Goal: Entertainment & Leisure: Consume media (video, audio)

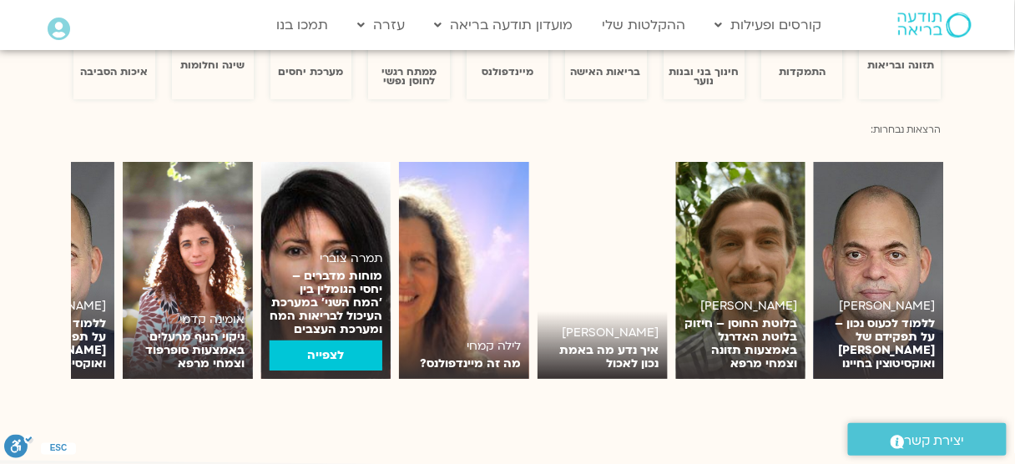
scroll to position [1068, 0]
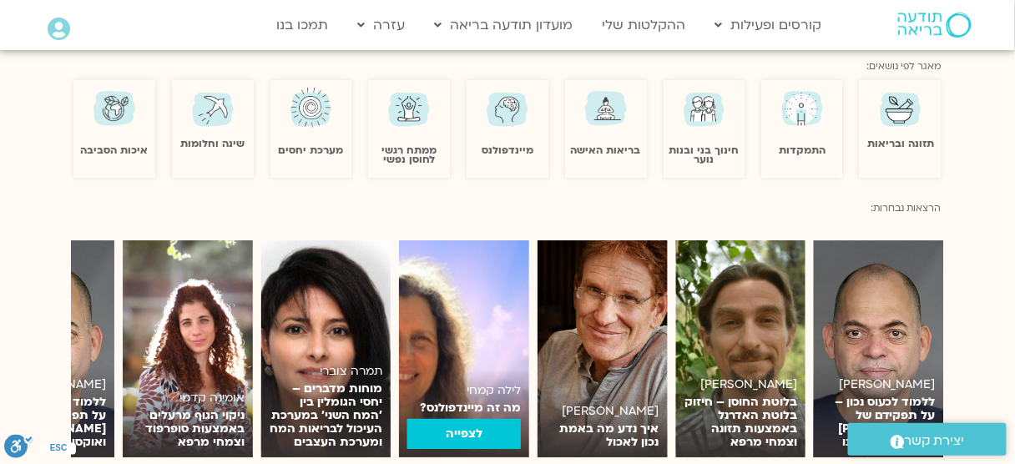
click at [477, 323] on img at bounding box center [464, 348] width 130 height 217
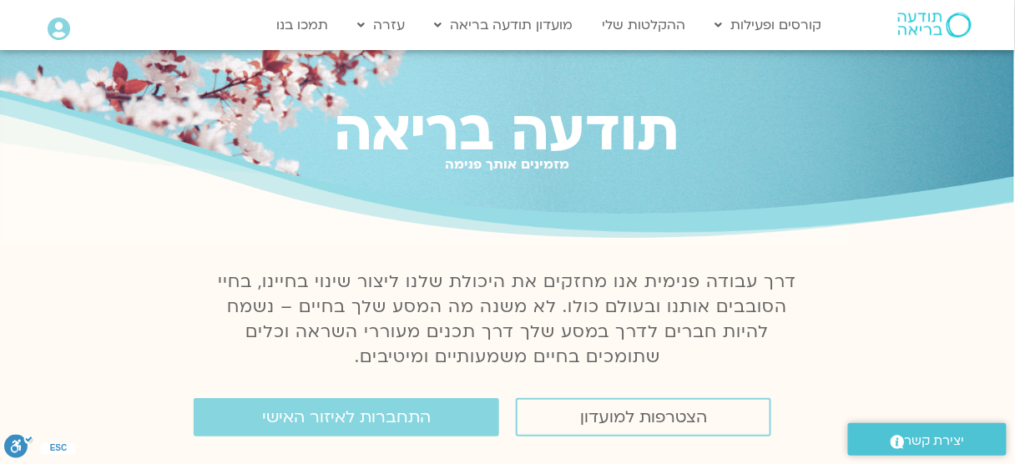
scroll to position [3, 0]
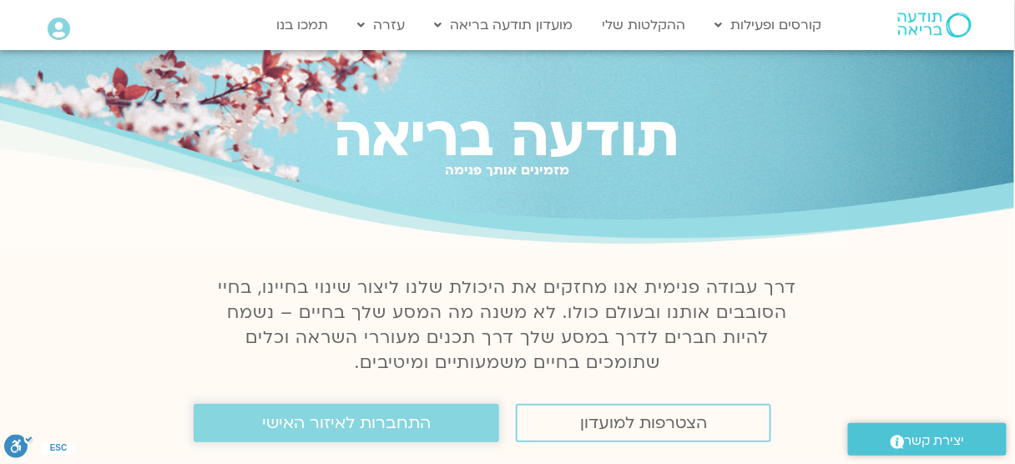
click at [421, 415] on span "התחברות לאיזור האישי" at bounding box center [346, 423] width 169 height 18
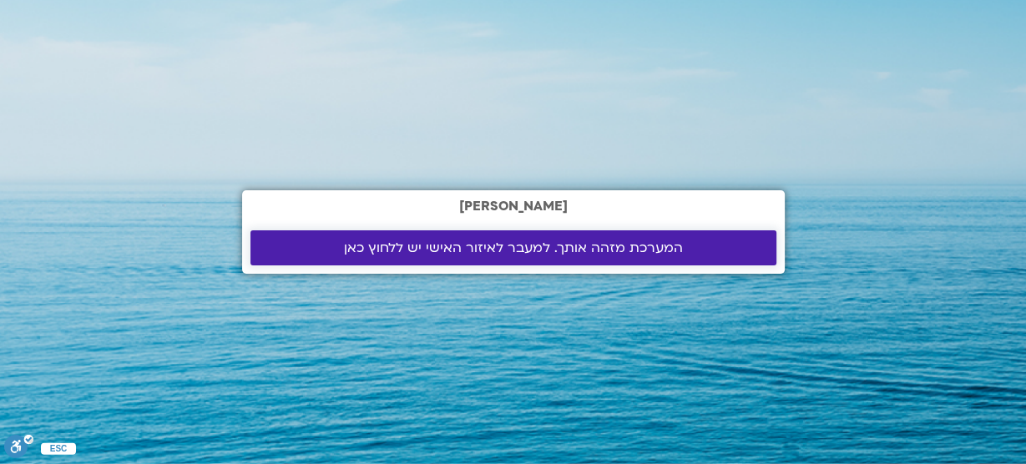
click at [589, 244] on span "המערכת מזהה אותך. למעבר לאיזור האישי יש ללחוץ כאן" at bounding box center [513, 247] width 339 height 15
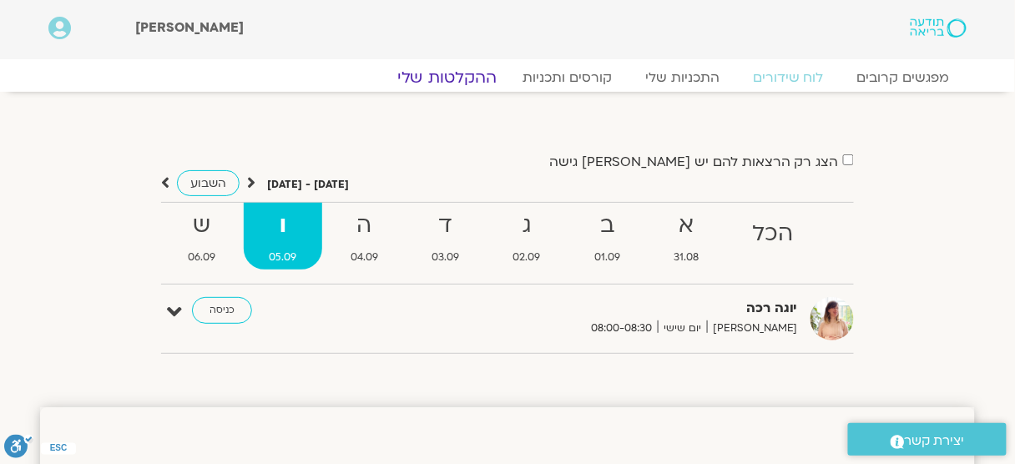
click at [469, 77] on link "ההקלטות שלי" at bounding box center [447, 78] width 140 height 20
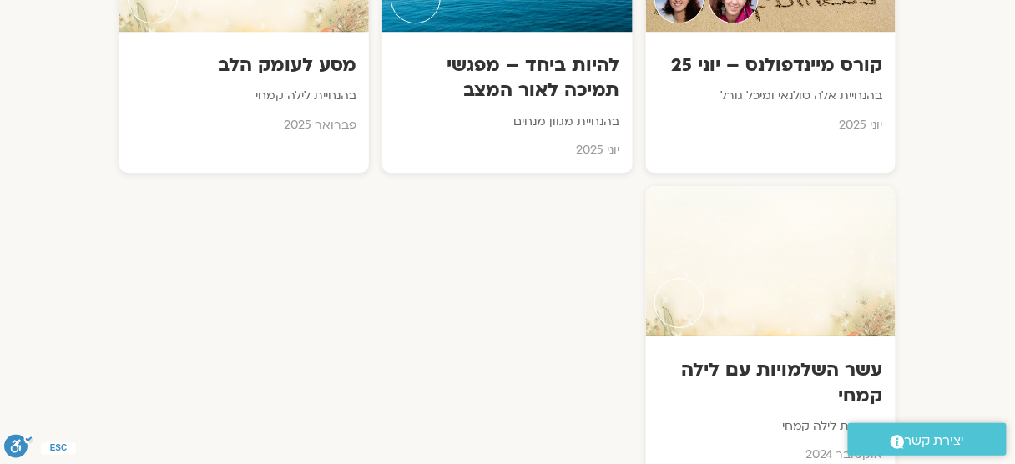
scroll to position [1335, 0]
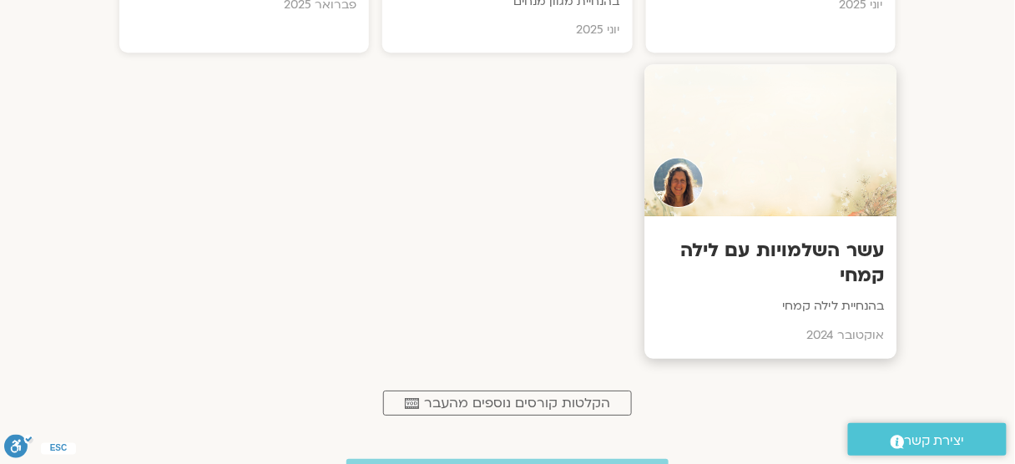
click at [823, 244] on h3 "עשר השלמויות עם לילה קמחי" at bounding box center [770, 263] width 227 height 51
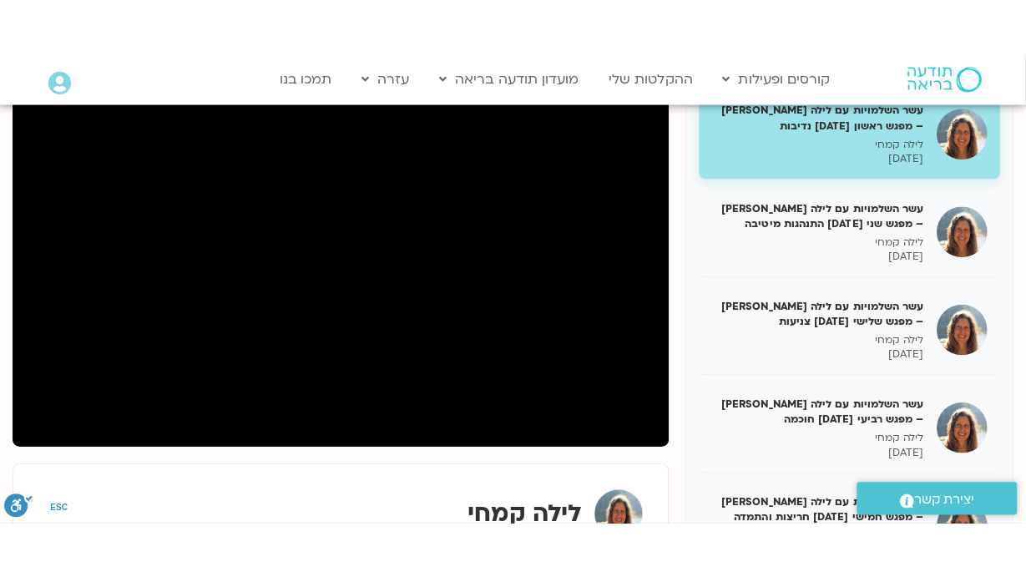
scroll to position [267, 0]
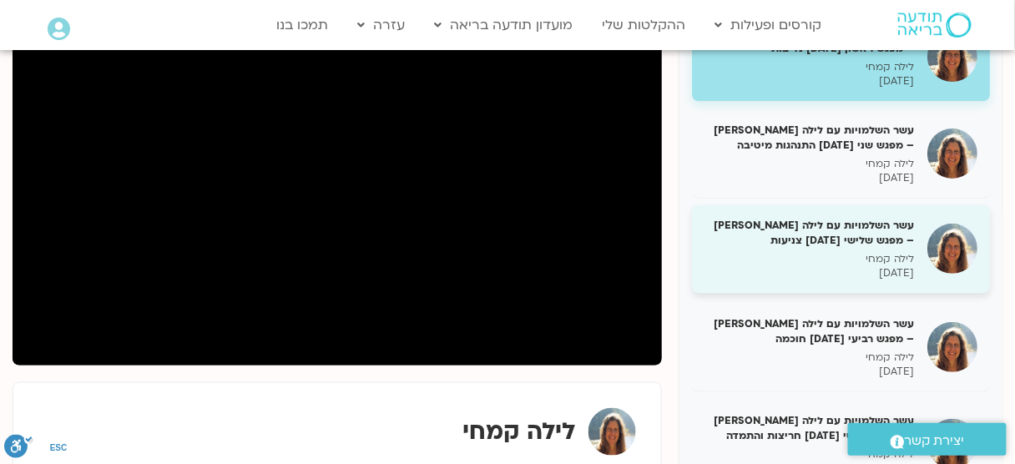
click at [859, 232] on h5 "עשר השלמויות עם לילה [PERSON_NAME] – מפגש שלישי [DATE] צניעות" at bounding box center [809, 233] width 210 height 30
